Goal: Task Accomplishment & Management: Manage account settings

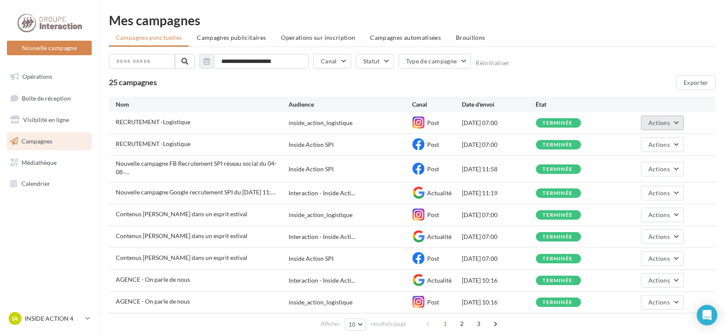
click at [675, 125] on button "Actions" at bounding box center [662, 123] width 43 height 15
click at [644, 141] on button "Voir les résultats" at bounding box center [641, 143] width 86 height 22
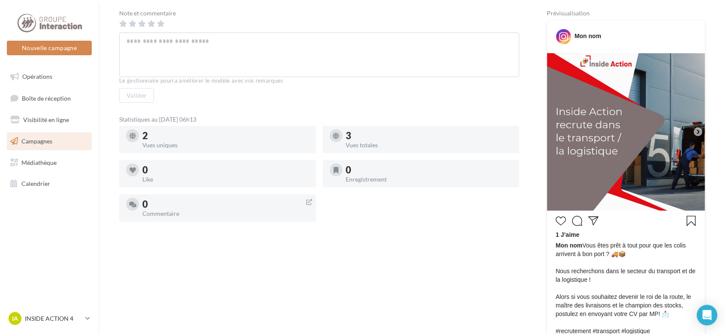
scroll to position [171, 0]
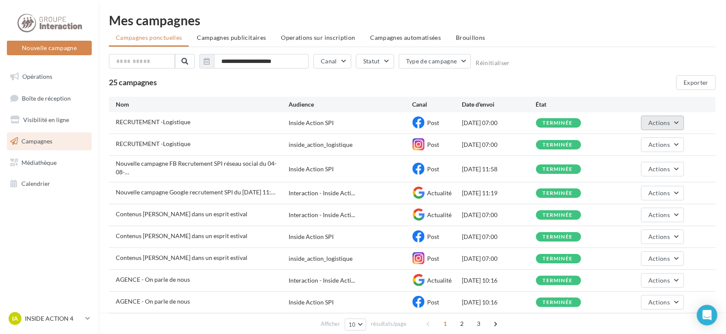
click at [676, 123] on button "Actions" at bounding box center [662, 123] width 43 height 15
click at [660, 188] on button "Dupliquer" at bounding box center [641, 188] width 86 height 22
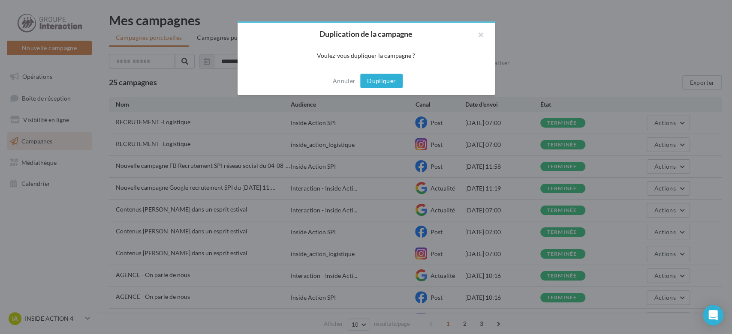
click at [395, 79] on button "Dupliquer" at bounding box center [381, 81] width 42 height 15
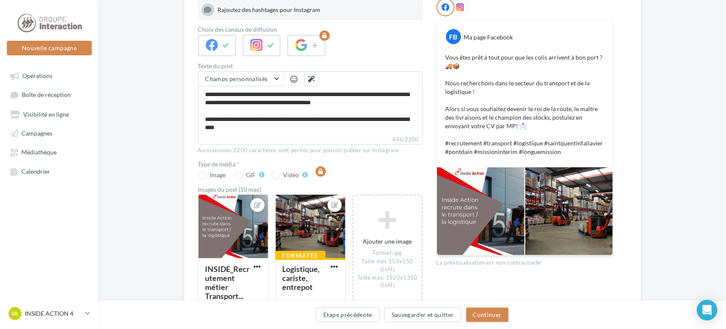
scroll to position [168, 0]
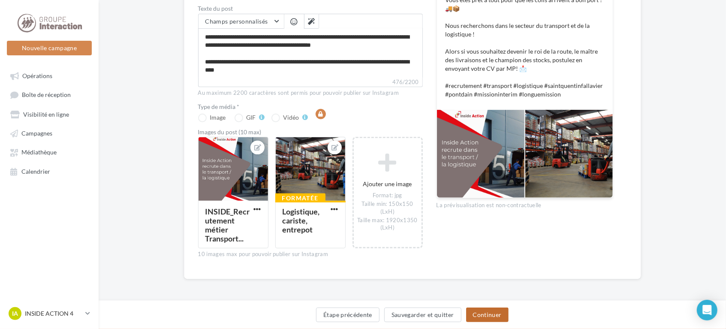
click at [491, 316] on button "Continuer" at bounding box center [487, 314] width 42 height 15
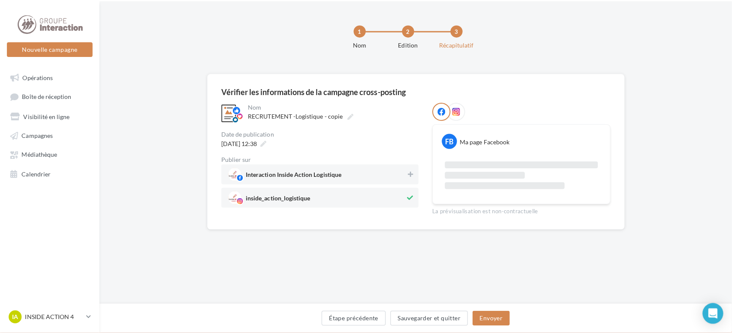
scroll to position [27, 0]
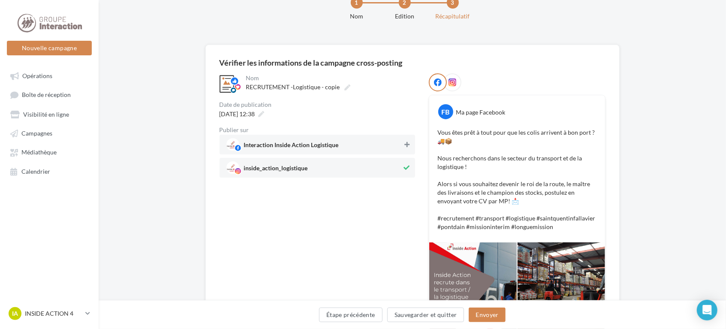
click at [406, 144] on icon at bounding box center [406, 144] width 5 height 6
click at [482, 314] on button "Envoyer" at bounding box center [487, 314] width 36 height 15
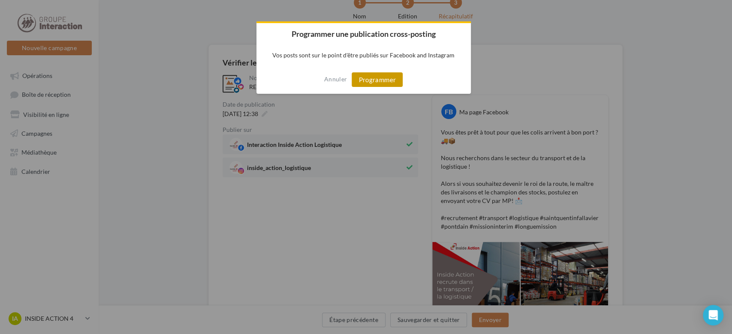
click at [385, 81] on button "Programmer" at bounding box center [377, 79] width 51 height 15
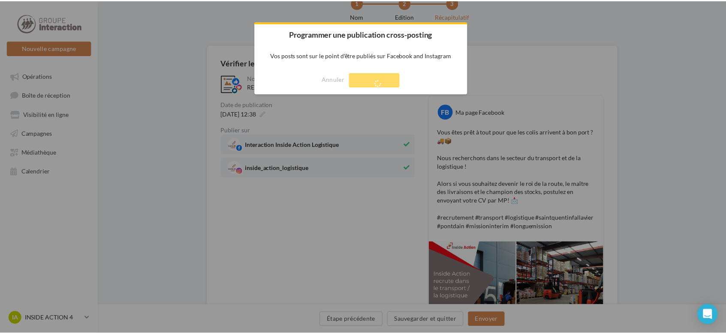
scroll to position [14, 0]
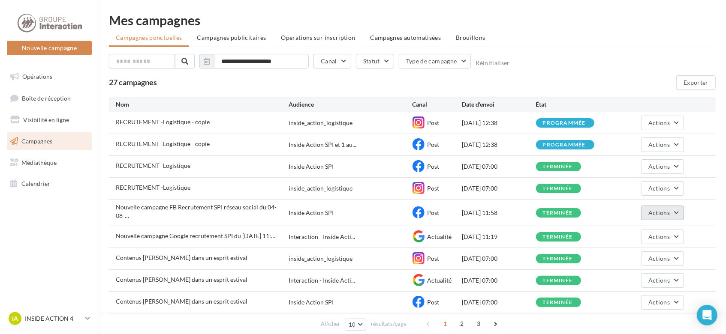
click at [666, 212] on span "Actions" at bounding box center [658, 212] width 21 height 7
click at [661, 232] on button "Voir les résultats" at bounding box center [641, 233] width 86 height 22
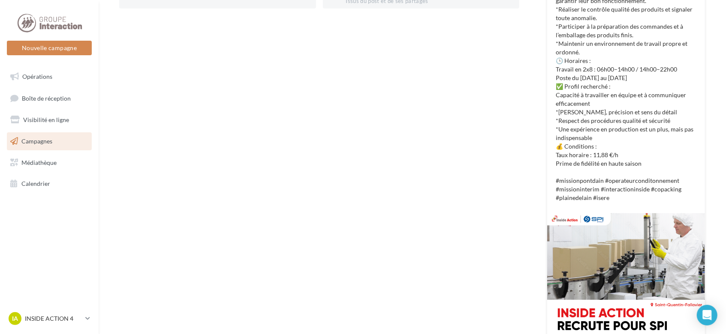
scroll to position [271, 0]
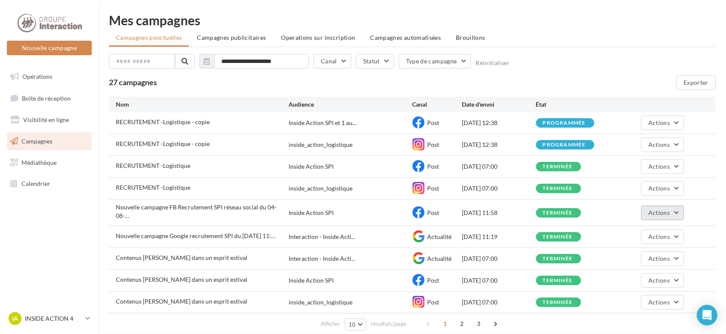
click at [668, 211] on span "Actions" at bounding box center [658, 212] width 21 height 7
click at [653, 274] on button "Dupliquer" at bounding box center [641, 278] width 86 height 22
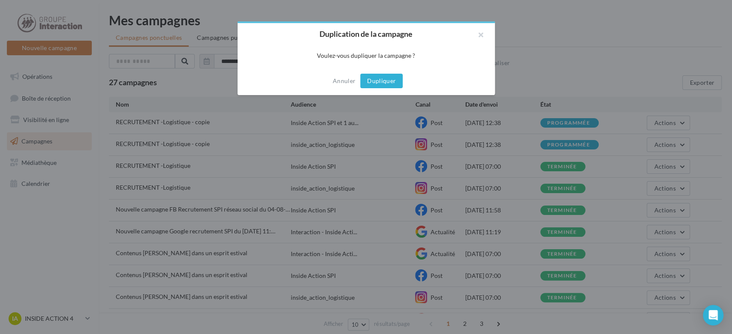
click at [377, 81] on button "Dupliquer" at bounding box center [381, 81] width 42 height 15
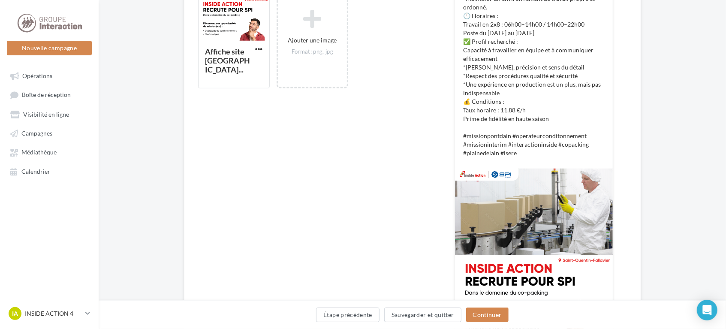
scroll to position [286, 0]
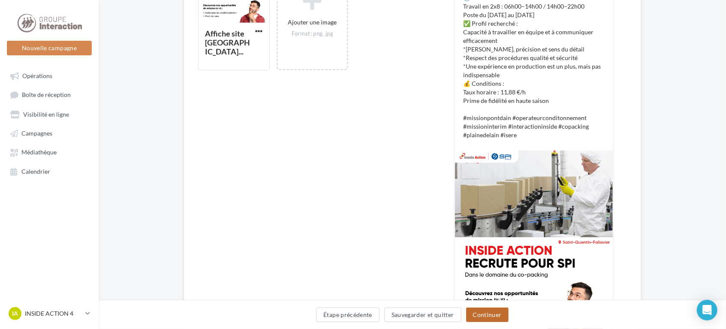
click at [490, 316] on button "Continuer" at bounding box center [487, 314] width 42 height 15
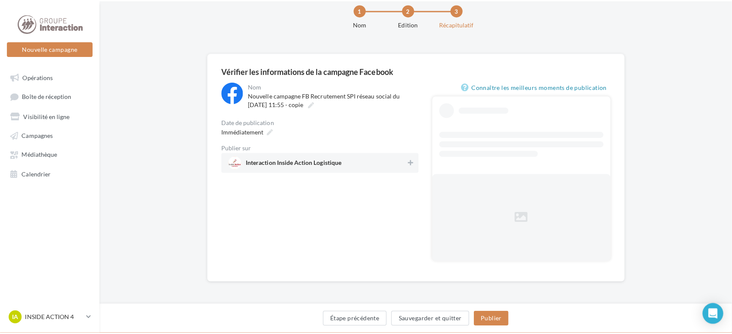
scroll to position [0, 0]
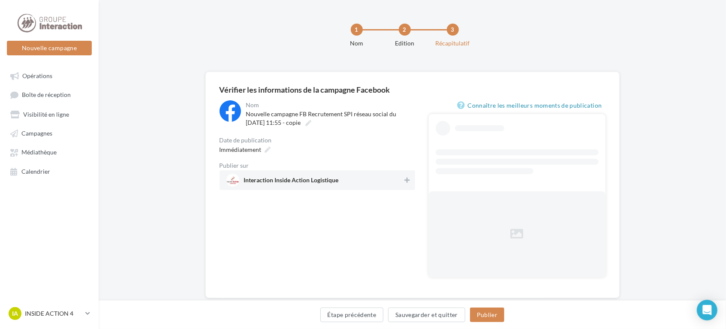
click at [391, 180] on span "Interaction Inside Action Logistique" at bounding box center [314, 180] width 177 height 13
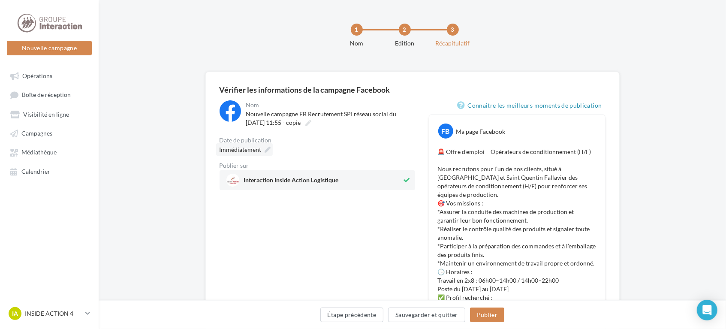
click at [268, 148] on icon at bounding box center [268, 150] width 6 height 6
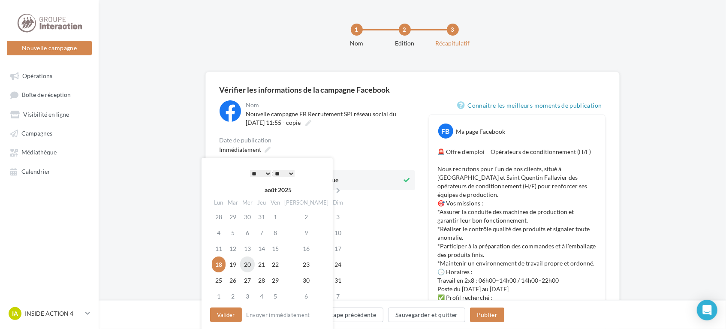
click at [249, 265] on td "20" at bounding box center [247, 264] width 15 height 16
click at [264, 171] on select "* * * * * * * * * * ** ** ** ** ** ** ** ** ** ** ** ** ** **" at bounding box center [260, 173] width 21 height 7
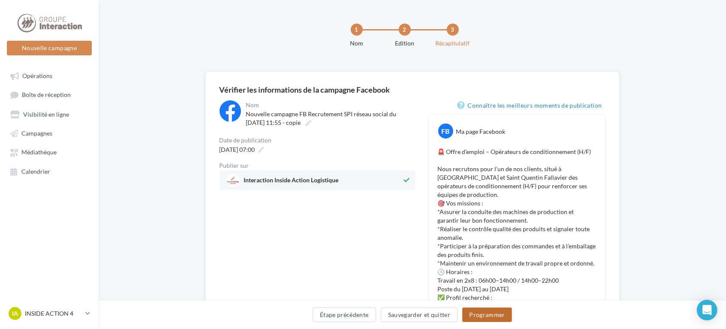
click at [472, 316] on button "Programmer" at bounding box center [487, 314] width 50 height 15
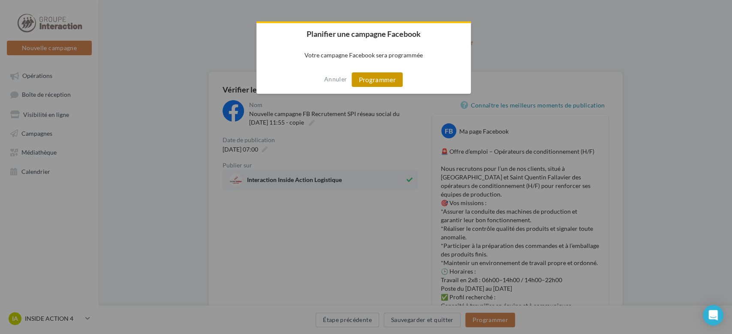
click at [379, 76] on button "Programmer" at bounding box center [377, 79] width 51 height 15
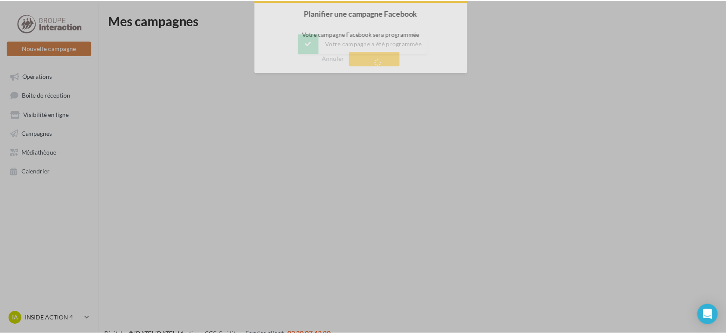
scroll to position [14, 0]
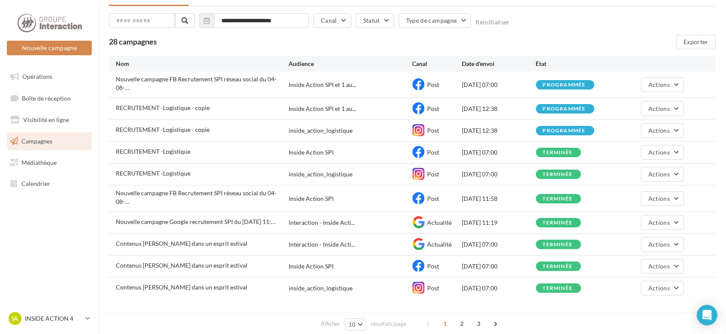
scroll to position [56, 0]
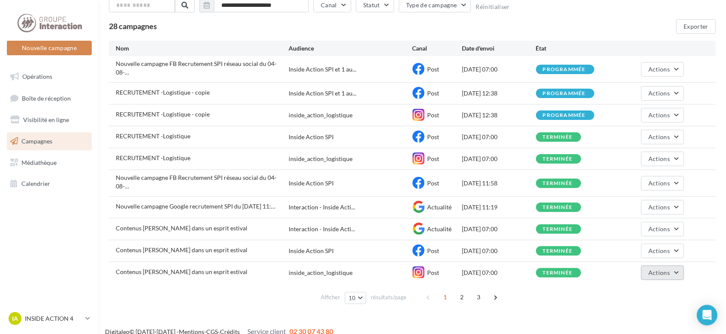
click at [656, 269] on span "Actions" at bounding box center [658, 272] width 21 height 7
click at [641, 197] on button "Voir les résultats" at bounding box center [641, 208] width 86 height 22
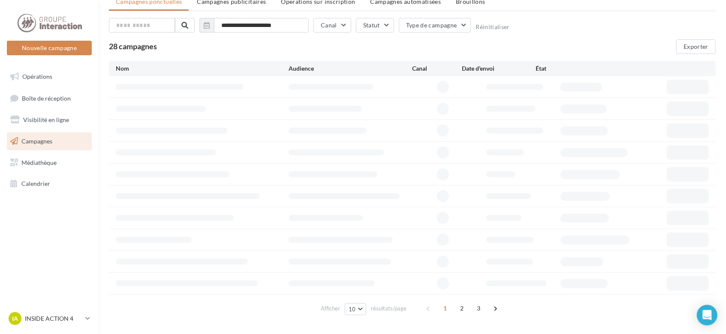
scroll to position [56, 0]
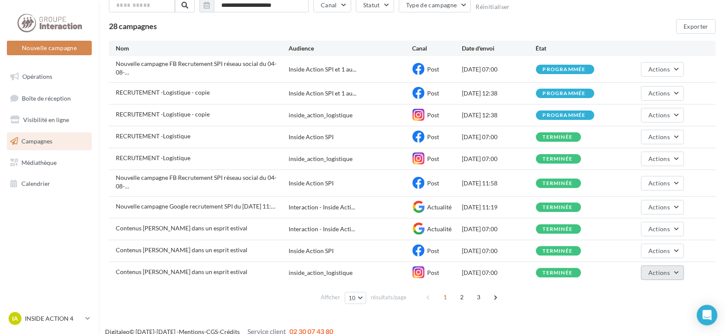
click at [676, 266] on button "Actions" at bounding box center [662, 273] width 43 height 15
click at [652, 242] on button "Dupliquer" at bounding box center [641, 253] width 86 height 22
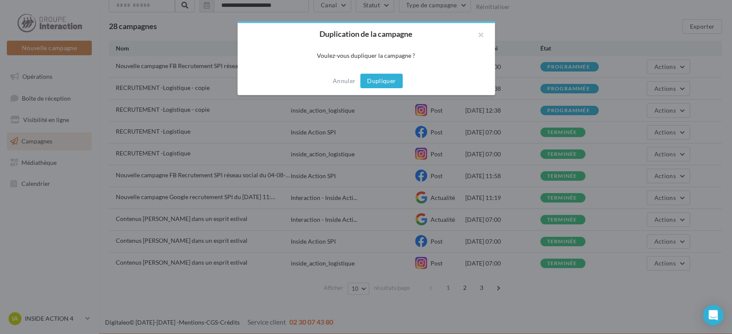
click at [373, 81] on button "Dupliquer" at bounding box center [381, 81] width 42 height 15
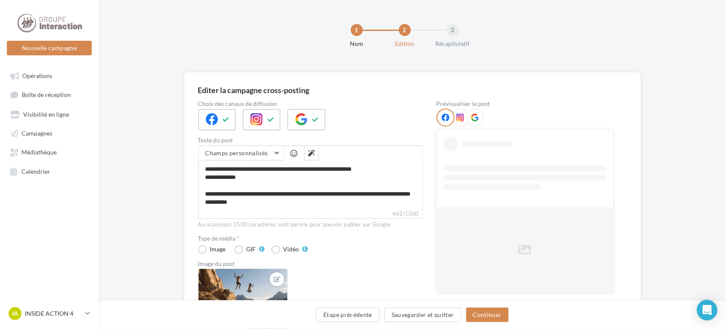
scroll to position [57, 0]
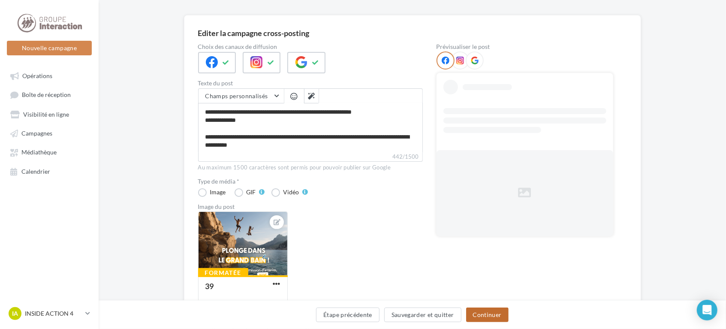
click at [480, 316] on button "Continuer" at bounding box center [487, 314] width 42 height 15
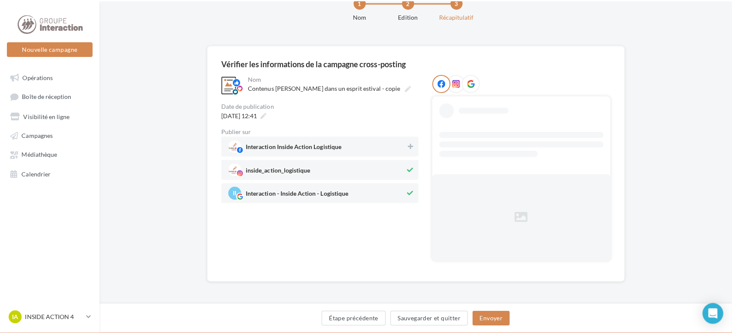
scroll to position [0, 0]
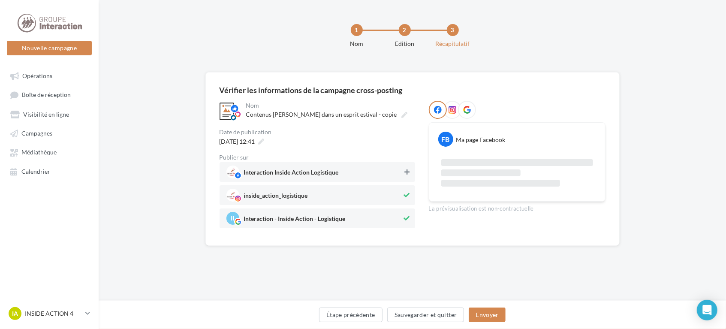
click at [403, 169] on button at bounding box center [407, 172] width 9 height 10
click at [266, 137] on div "18/08/2025 à 12:41" at bounding box center [241, 141] width 50 height 12
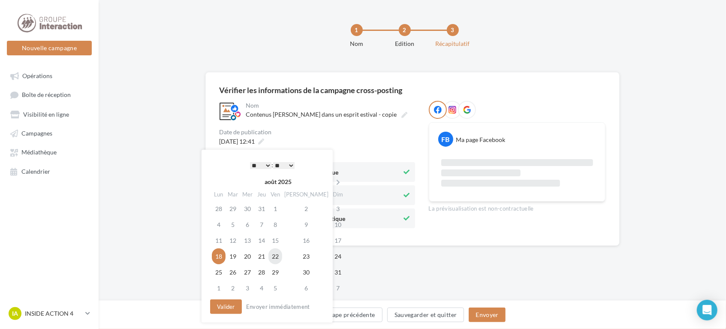
click at [281, 257] on td "22" at bounding box center [275, 256] width 14 height 16
click at [264, 165] on select "* * * * * * * * * * ** ** ** ** ** ** ** ** ** ** ** ** ** **" at bounding box center [260, 165] width 21 height 7
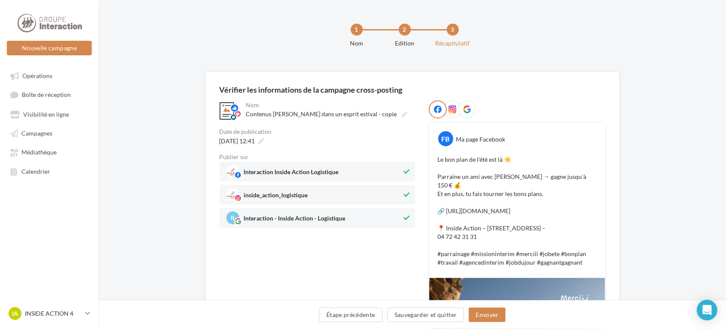
click at [397, 256] on div "**********" at bounding box center [318, 304] width 196 height 409
click at [489, 314] on button "Envoyer" at bounding box center [487, 314] width 36 height 15
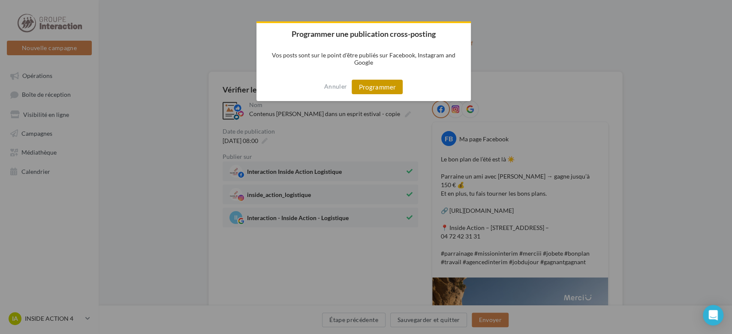
click at [377, 90] on button "Programmer" at bounding box center [377, 87] width 51 height 15
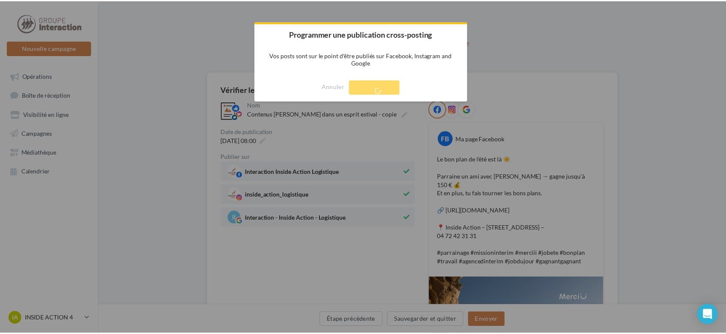
scroll to position [14, 0]
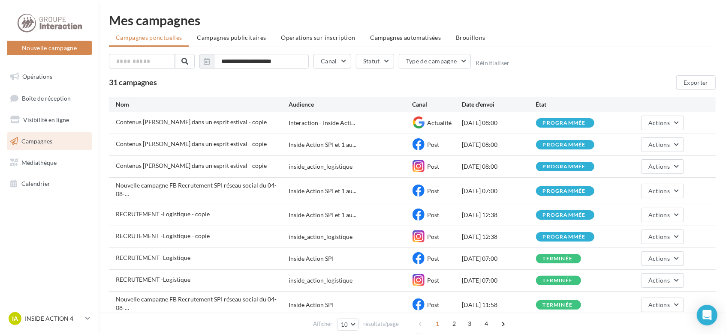
click at [241, 38] on span "Campagnes publicitaires" at bounding box center [231, 37] width 69 height 7
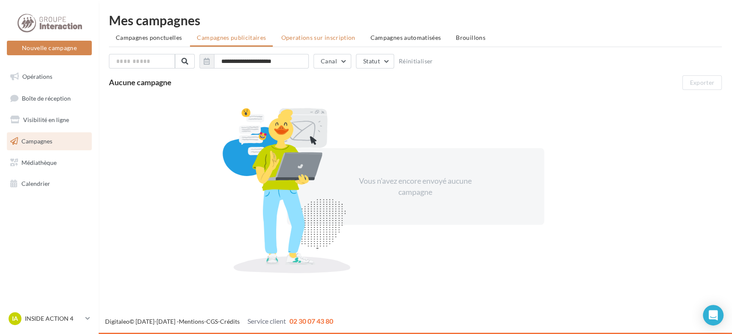
click at [303, 40] on span "Operations sur inscription" at bounding box center [318, 37] width 74 height 7
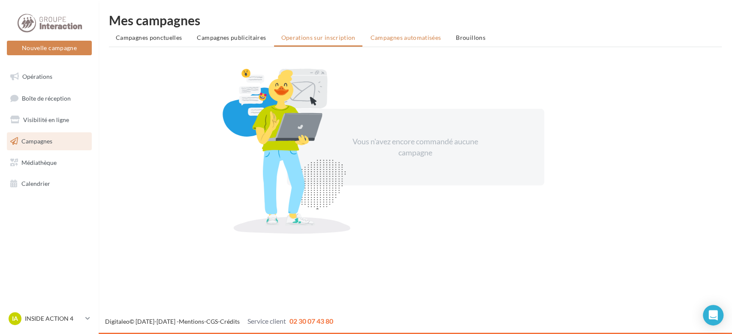
click at [370, 39] on span "Campagnes automatisées" at bounding box center [405, 37] width 71 height 7
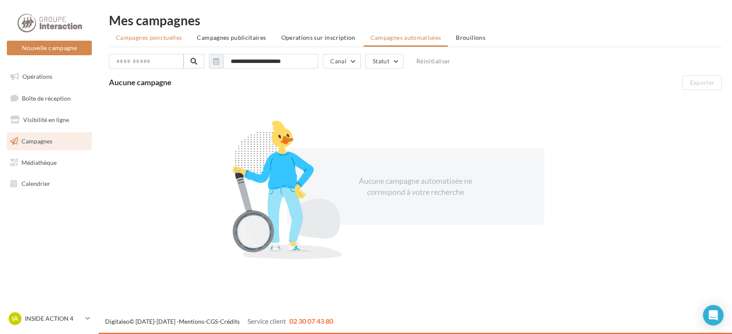
click at [168, 37] on span "Campagnes ponctuelles" at bounding box center [149, 37] width 66 height 7
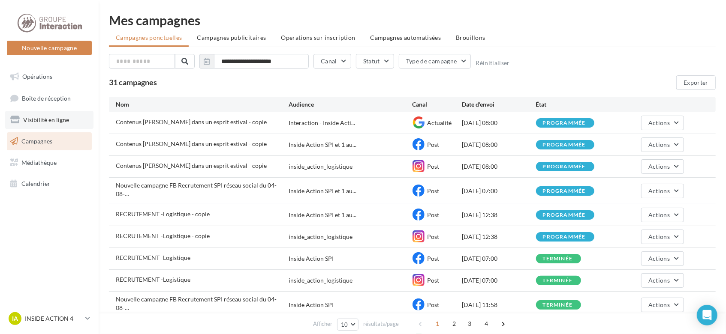
click at [48, 122] on span "Visibilité en ligne" at bounding box center [46, 119] width 46 height 7
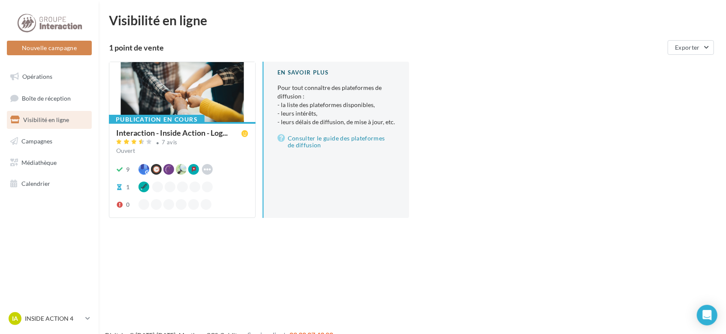
click at [205, 93] on div at bounding box center [182, 92] width 146 height 61
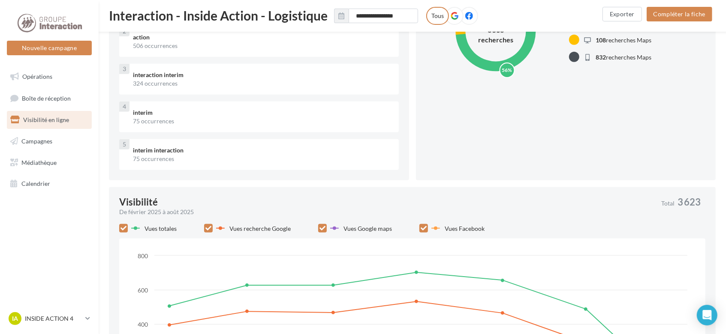
scroll to position [114, 0]
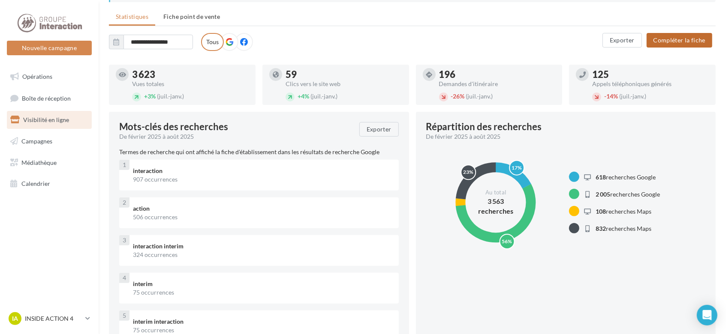
click at [672, 35] on button "Compléter la fiche" at bounding box center [680, 40] width 66 height 15
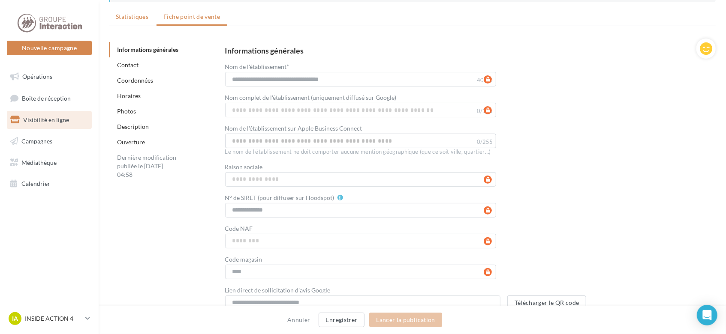
click at [139, 18] on span "Statistiques" at bounding box center [132, 16] width 33 height 7
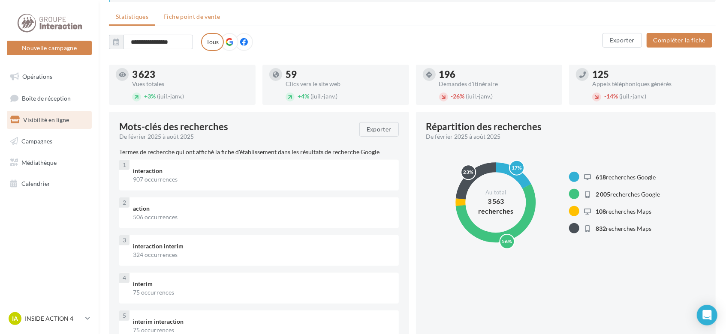
click at [185, 15] on span "Fiche point de vente" at bounding box center [191, 16] width 57 height 7
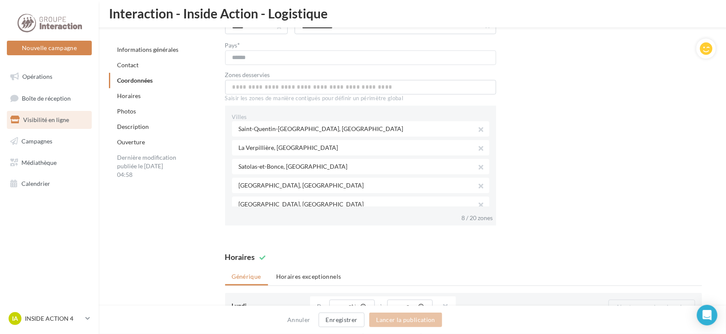
scroll to position [763, 0]
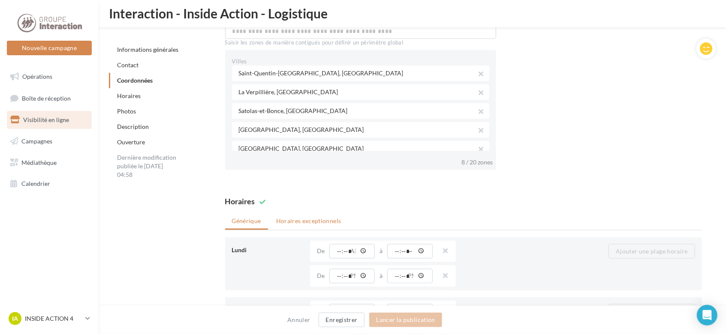
click at [323, 222] on li "Horaires exceptionnels" at bounding box center [308, 221] width 79 height 15
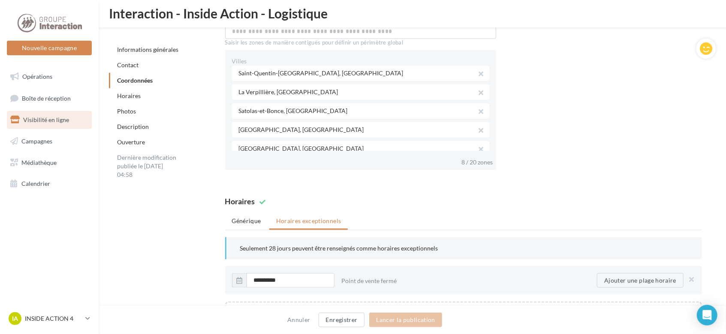
scroll to position [820, 0]
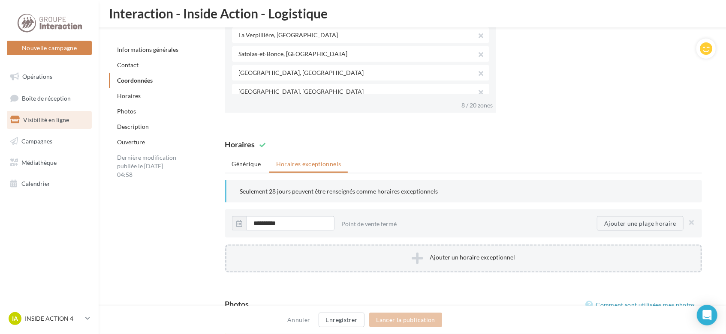
click at [432, 253] on button "Ajouter un horaire exceptionnel" at bounding box center [463, 259] width 477 height 28
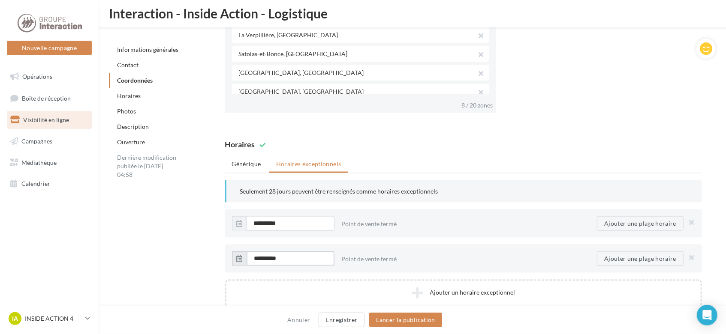
click at [261, 254] on input "**********" at bounding box center [291, 259] width 88 height 15
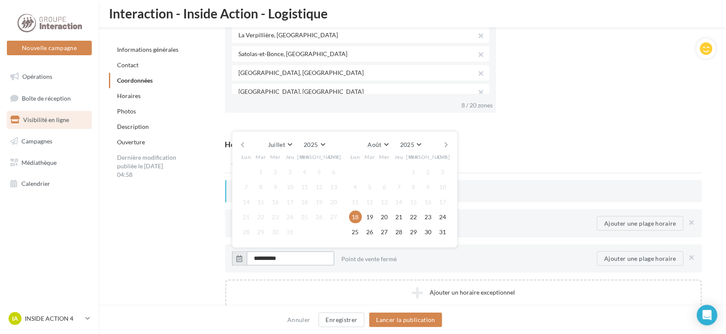
click at [270, 254] on input "**********" at bounding box center [291, 259] width 88 height 15
type input "**********"
click at [385, 320] on button "Lancer la publication" at bounding box center [405, 320] width 72 height 15
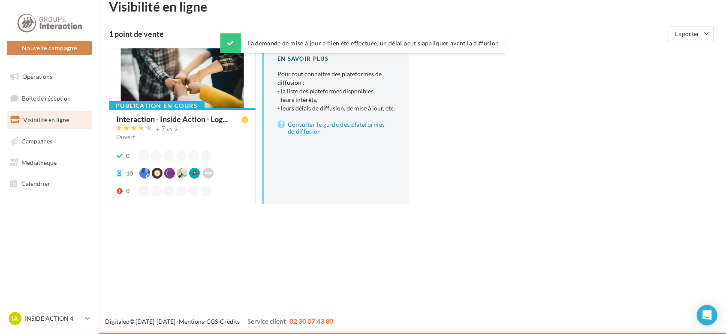
scroll to position [14, 0]
click at [172, 91] on div at bounding box center [182, 78] width 146 height 61
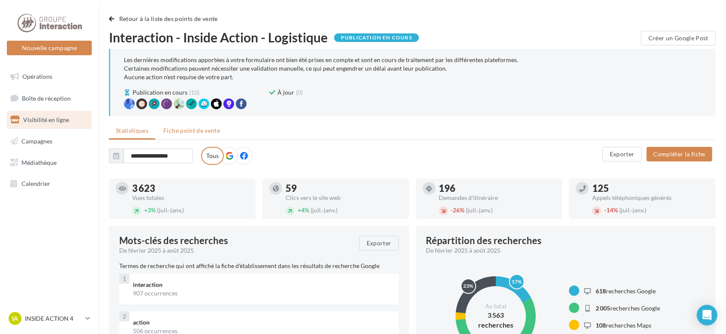
click at [192, 129] on span "Fiche point de vente" at bounding box center [191, 130] width 57 height 7
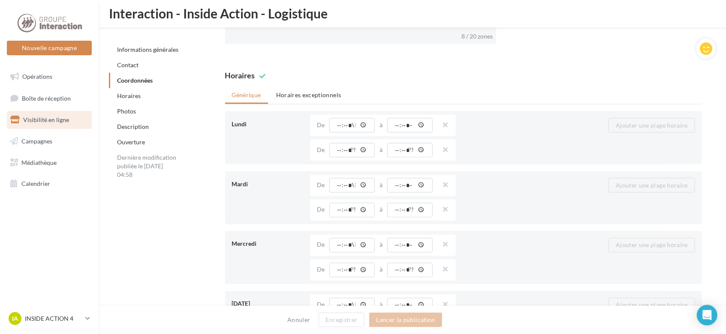
scroll to position [820, 0]
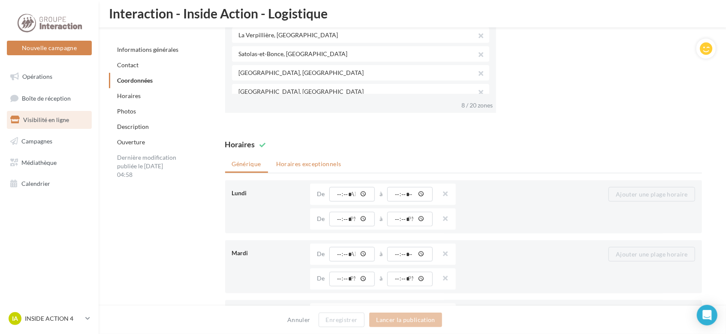
click at [306, 162] on li "Horaires exceptionnels" at bounding box center [308, 163] width 79 height 15
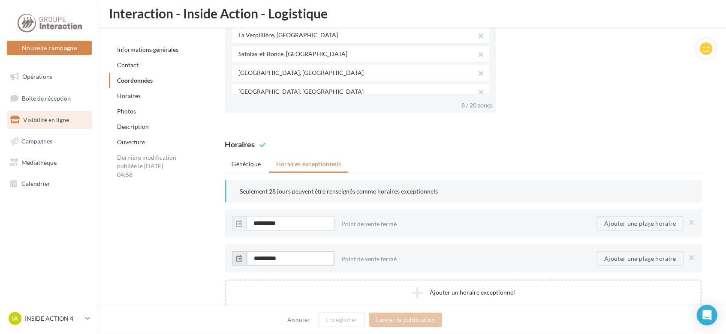
click at [259, 256] on input "**********" at bounding box center [291, 259] width 88 height 15
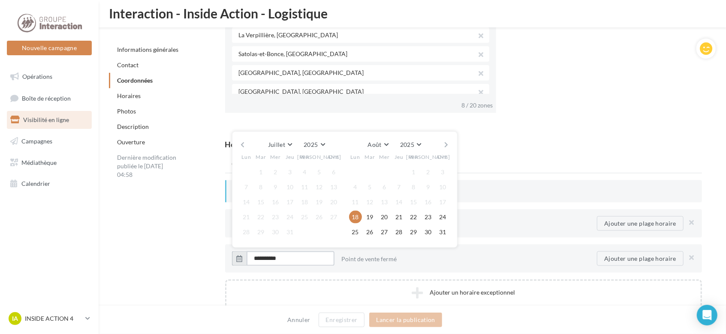
click at [271, 254] on input "**********" at bounding box center [291, 259] width 88 height 15
type input "**********"
click at [446, 142] on button "button" at bounding box center [445, 145] width 7 height 12
click at [447, 142] on button "button" at bounding box center [445, 145] width 7 height 12
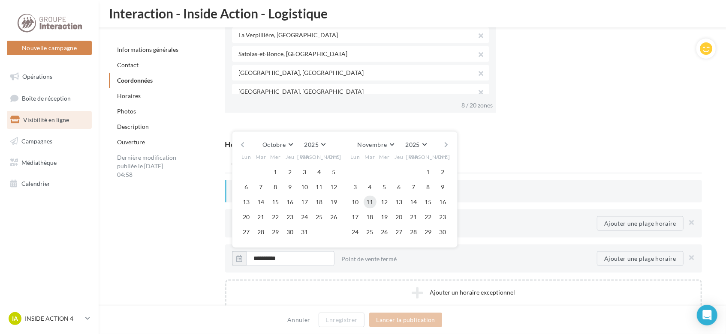
click at [370, 198] on button "11" at bounding box center [370, 202] width 13 height 13
click at [379, 259] on div "Point de vente fermé" at bounding box center [466, 259] width 249 height 15
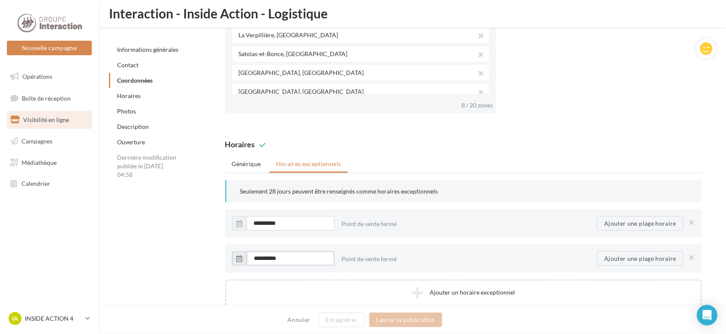
click at [307, 257] on input "**********" at bounding box center [291, 259] width 88 height 15
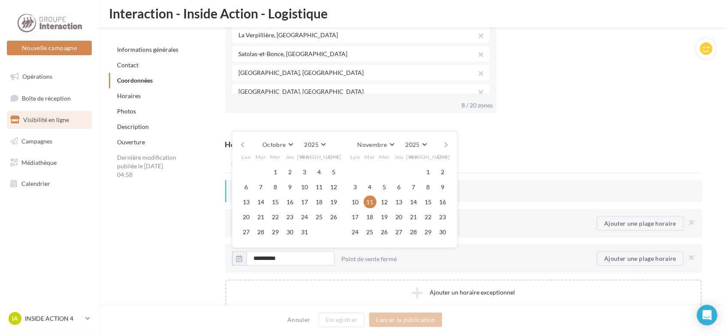
click at [368, 197] on button "11" at bounding box center [370, 202] width 13 height 13
click at [329, 274] on div "**********" at bounding box center [463, 244] width 477 height 128
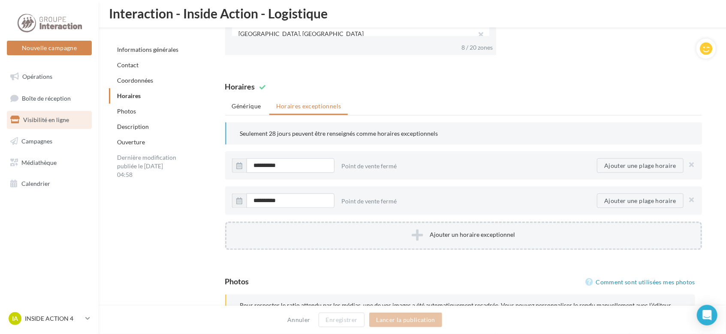
scroll to position [935, 0]
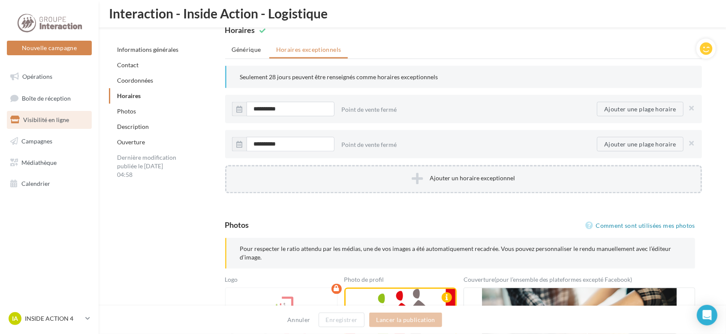
click at [433, 179] on button "Ajouter un horaire exceptionnel" at bounding box center [463, 179] width 477 height 28
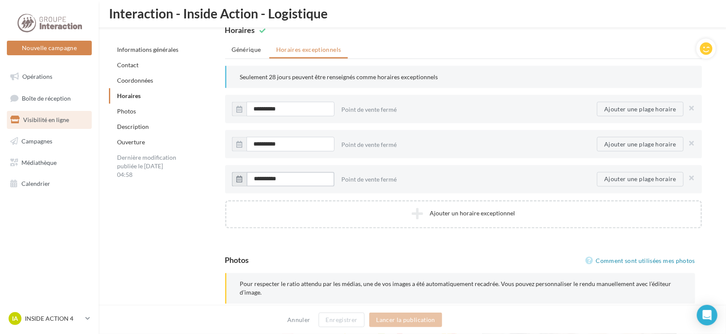
click at [281, 178] on input "**********" at bounding box center [291, 179] width 88 height 15
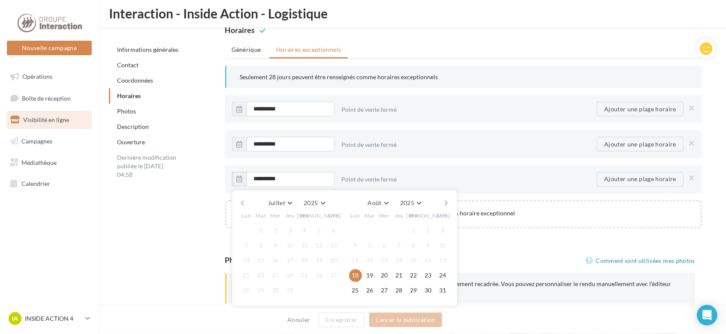
click at [445, 199] on button "button" at bounding box center [445, 204] width 7 height 12
click at [446, 199] on button "button" at bounding box center [445, 204] width 7 height 12
click at [399, 271] on button "25" at bounding box center [399, 276] width 13 height 13
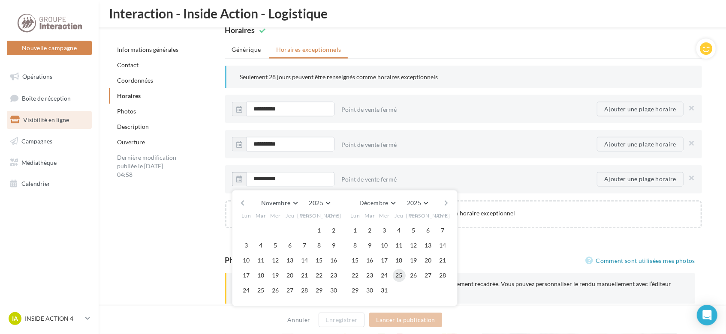
type input "**********"
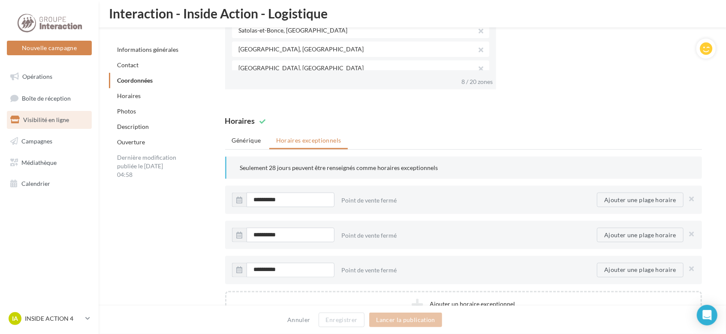
scroll to position [820, 0]
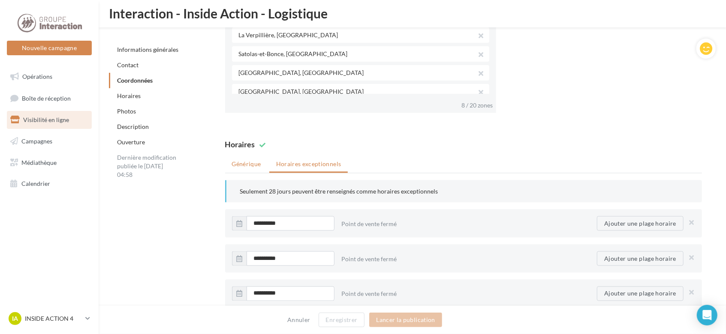
click at [262, 161] on li "Générique" at bounding box center [246, 163] width 43 height 15
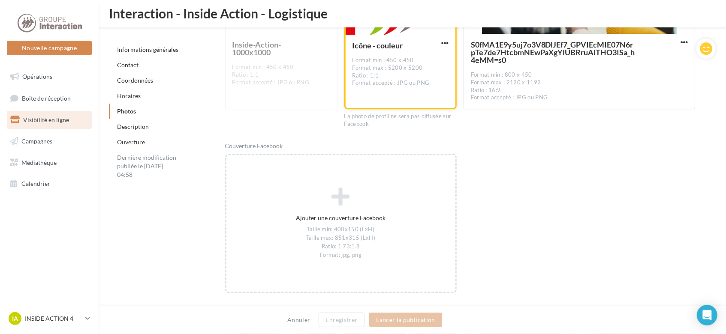
scroll to position [1506, 0]
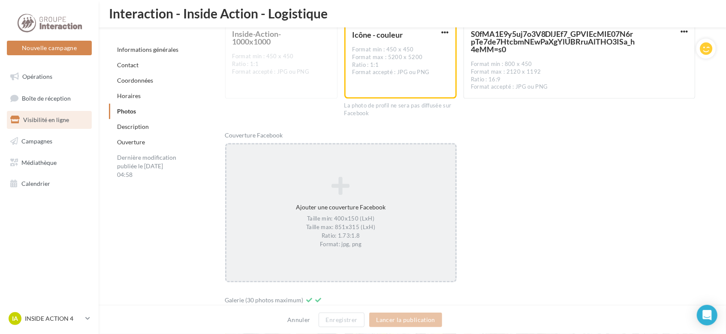
click at [390, 204] on div "Ajouter une couverture Facebook Taille min: 400x150 (LxH) Taille max: 851x315 (…" at bounding box center [340, 212] width 229 height 81
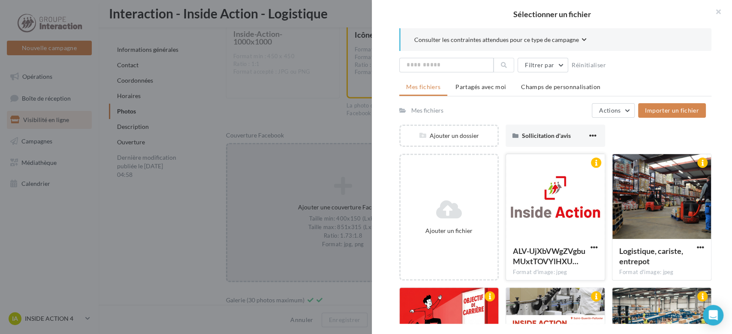
click at [538, 208] on div at bounding box center [555, 197] width 99 height 86
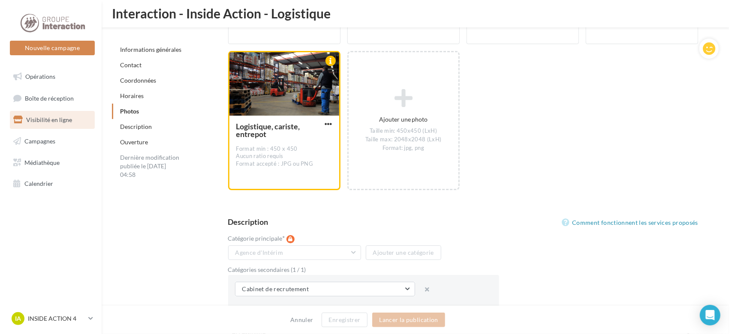
scroll to position [2078, 0]
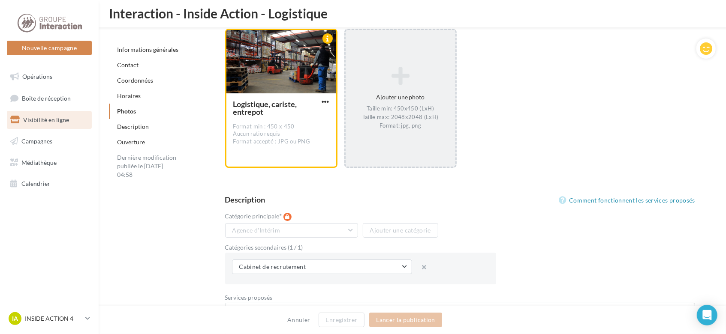
click at [424, 121] on div "Taille min: 450x450 (LxH) Taille max: 2048x2048 (LxH) Format: jpg, png" at bounding box center [400, 117] width 103 height 25
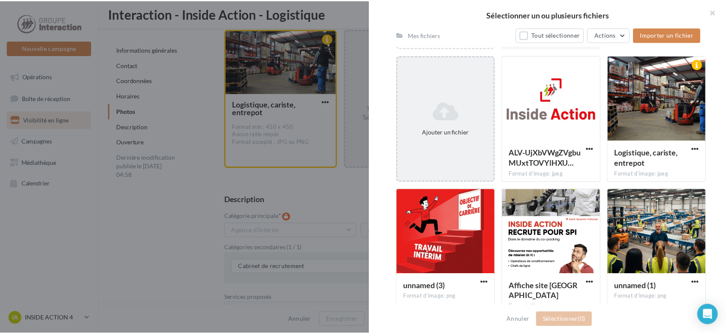
scroll to position [114, 0]
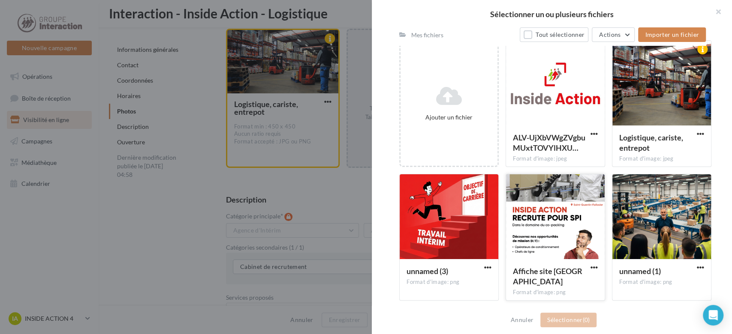
click at [526, 218] on div at bounding box center [555, 217] width 99 height 86
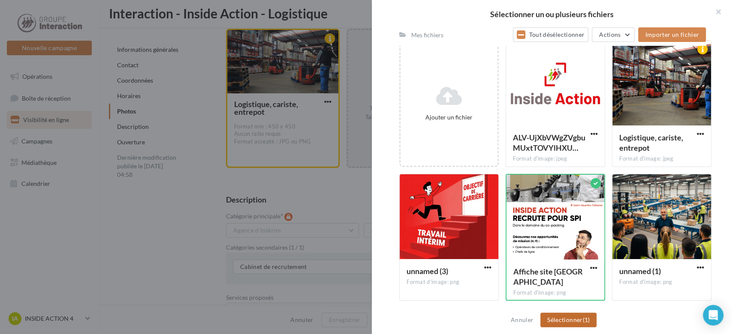
click at [566, 323] on button "Sélectionner (1)" at bounding box center [568, 320] width 56 height 15
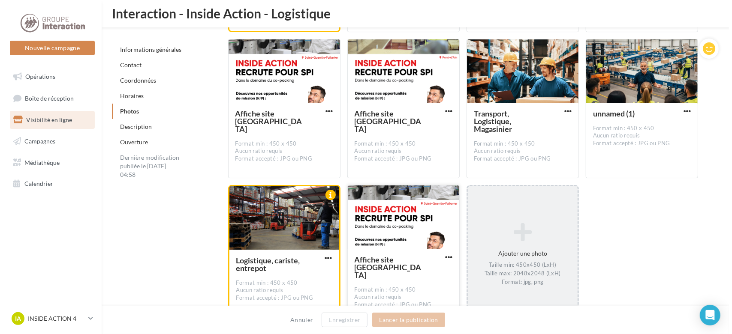
scroll to position [1964, 0]
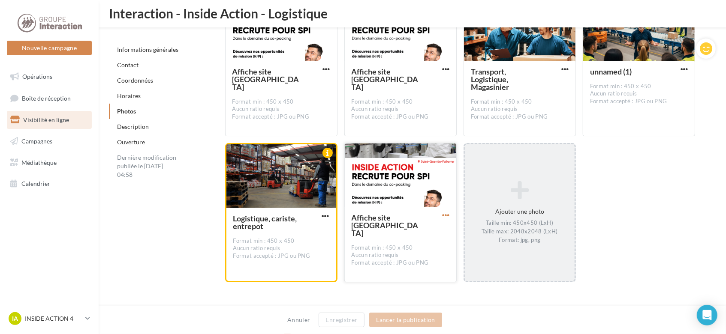
click at [442, 215] on span "button" at bounding box center [445, 215] width 7 height 7
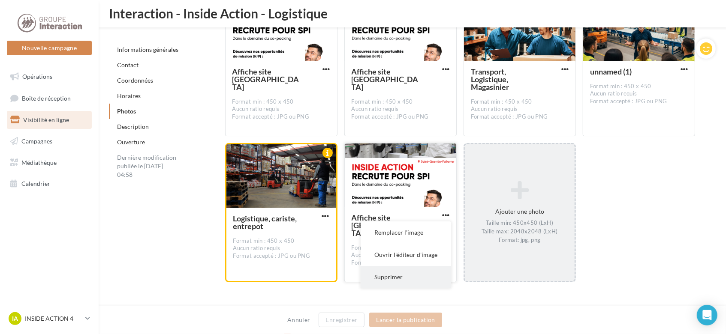
click at [421, 278] on button "Supprimer" at bounding box center [406, 277] width 90 height 22
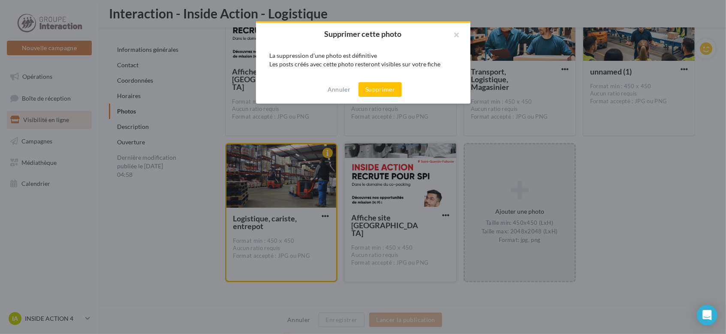
scroll to position [7, 0]
click at [376, 87] on button "Supprimer" at bounding box center [382, 89] width 43 height 15
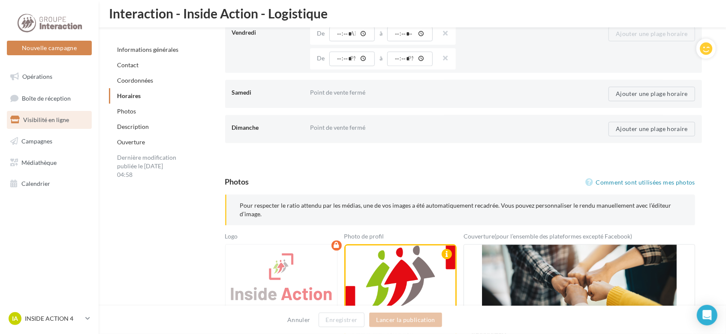
scroll to position [1221, 0]
click at [158, 111] on div "Photos" at bounding box center [173, 111] width 129 height 15
click at [130, 112] on link "Photos" at bounding box center [126, 111] width 19 height 7
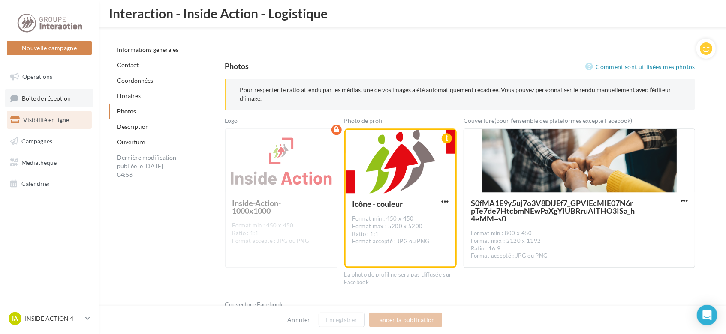
click at [47, 97] on span "Boîte de réception" at bounding box center [46, 97] width 49 height 7
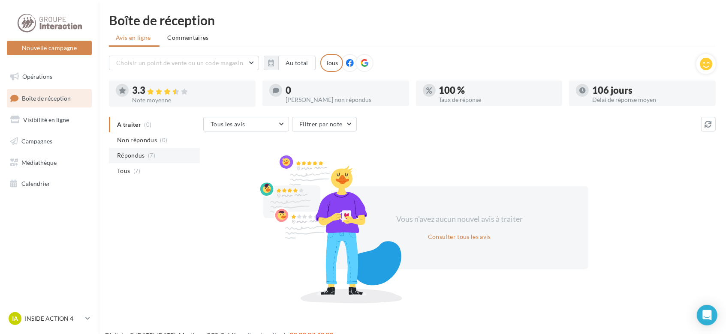
click at [148, 157] on span "(7)" at bounding box center [151, 155] width 7 height 7
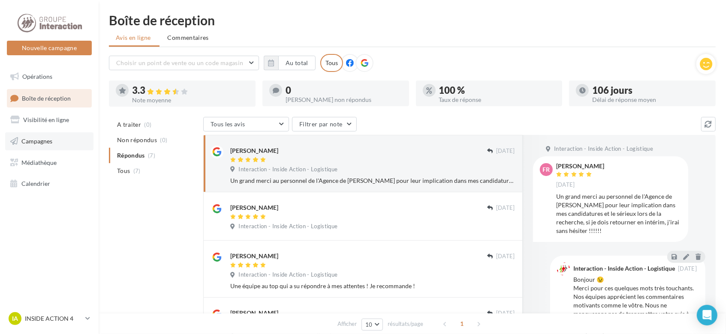
click at [48, 142] on span "Campagnes" at bounding box center [36, 141] width 31 height 7
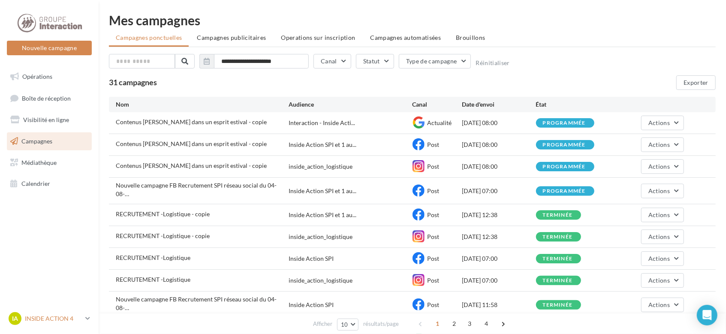
click at [88, 321] on icon at bounding box center [87, 318] width 5 height 7
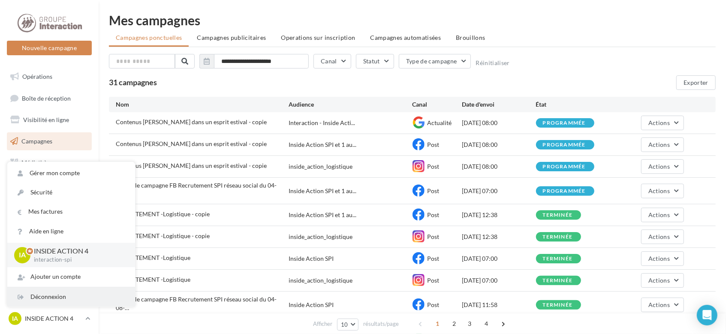
click at [77, 299] on div "Déconnexion" at bounding box center [71, 297] width 128 height 19
